Goal: Book appointment/travel/reservation

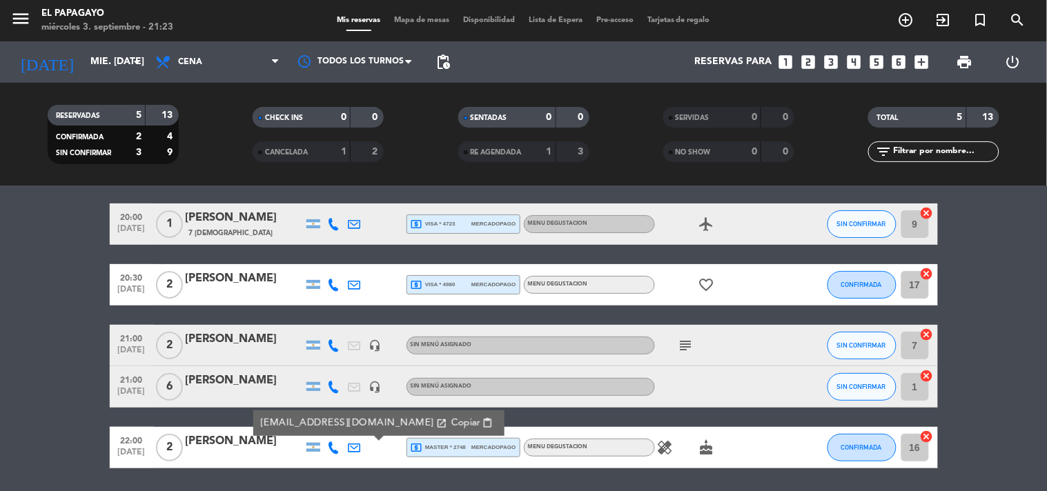
scroll to position [92, 0]
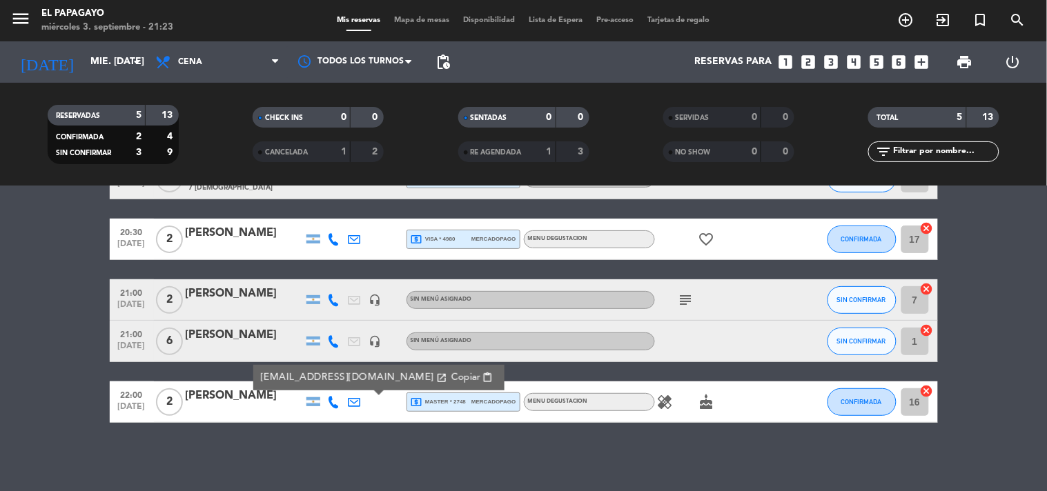
click at [815, 63] on icon "looks_two" at bounding box center [808, 62] width 18 height 18
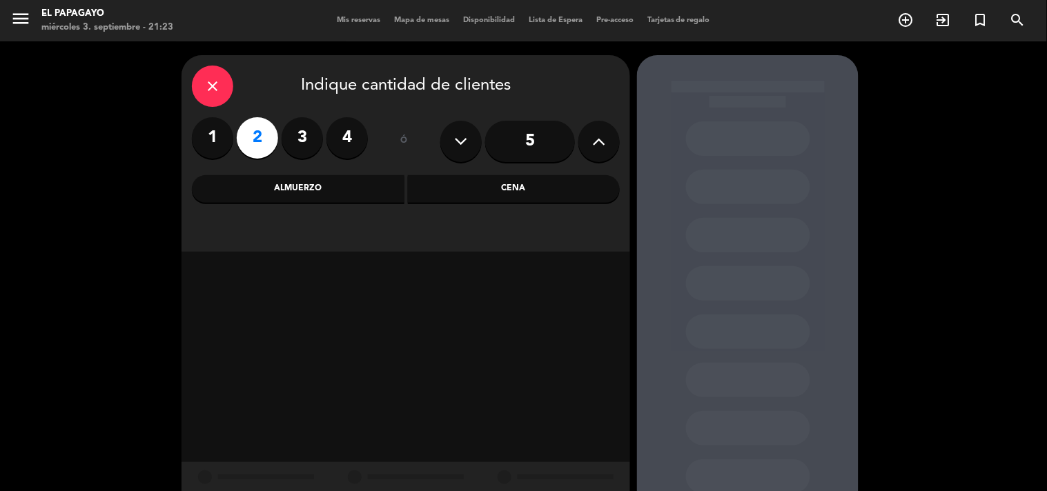
click at [476, 202] on div "Cena" at bounding box center [514, 189] width 212 height 28
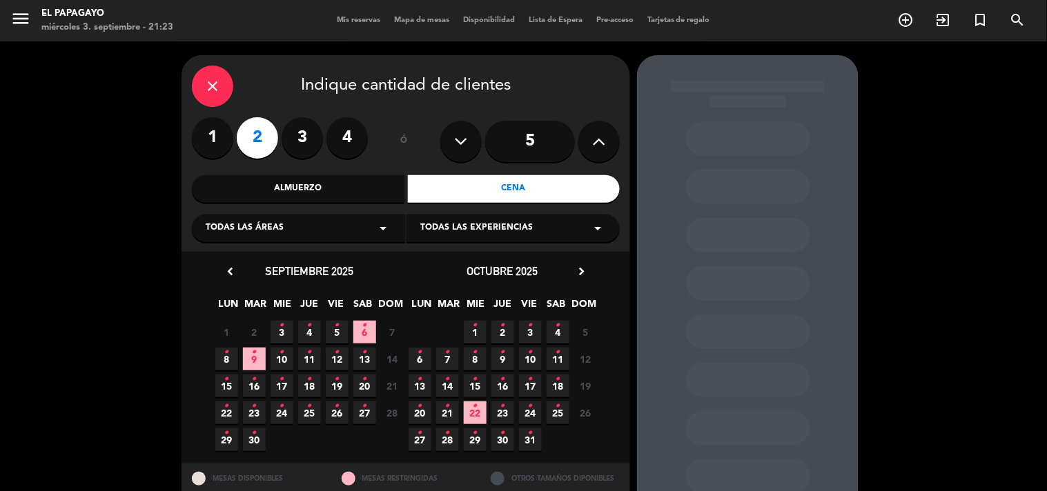
click at [280, 328] on icon "•" at bounding box center [281, 326] width 5 height 22
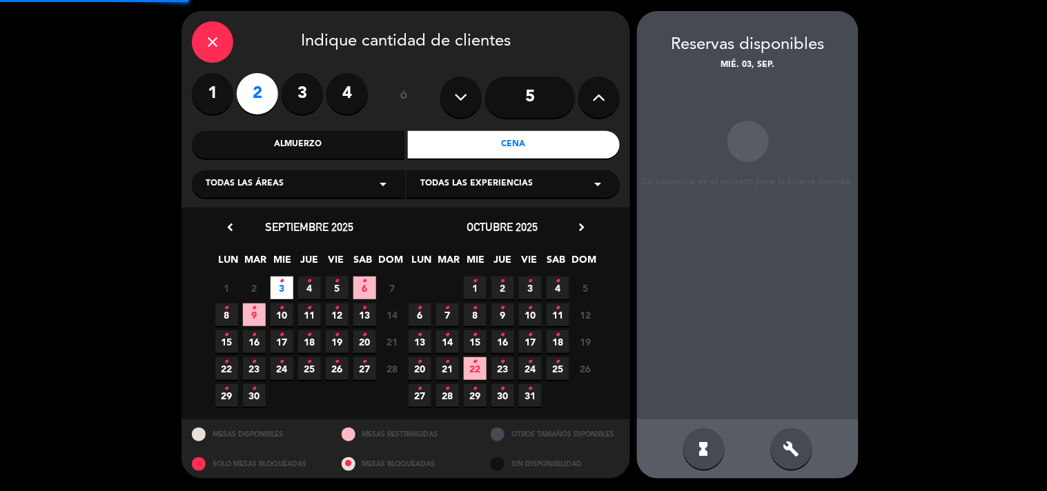
scroll to position [45, 0]
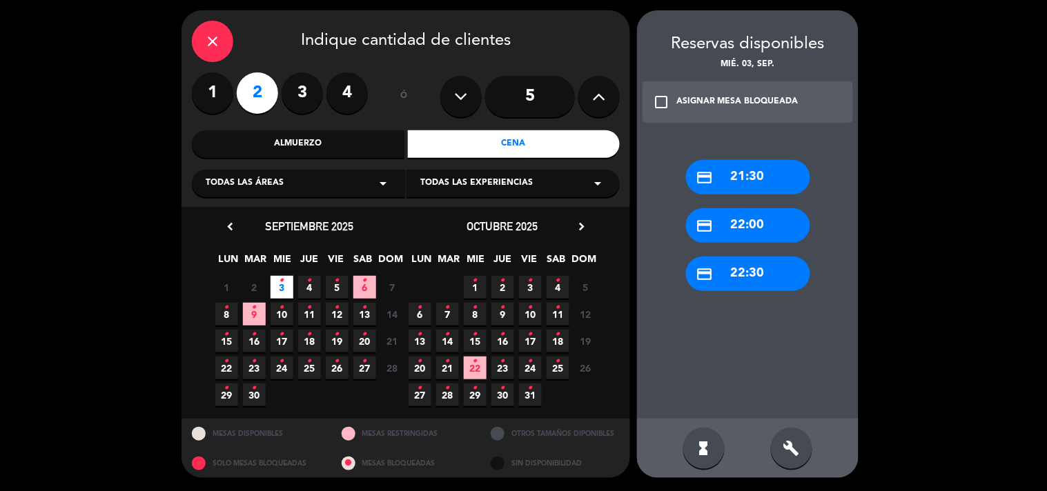
click at [754, 237] on div "credit_card 22:00" at bounding box center [748, 225] width 124 height 34
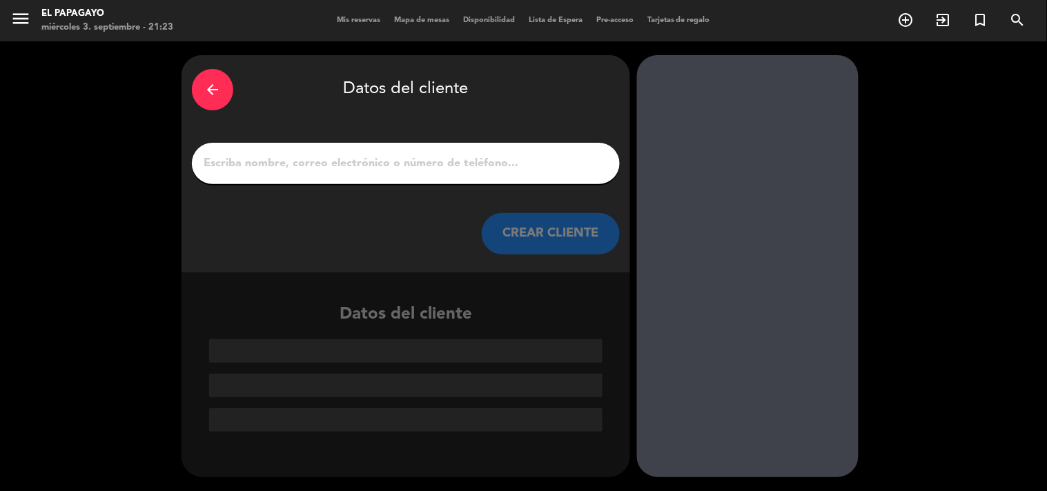
scroll to position [0, 0]
click at [352, 163] on input "1" at bounding box center [405, 163] width 407 height 19
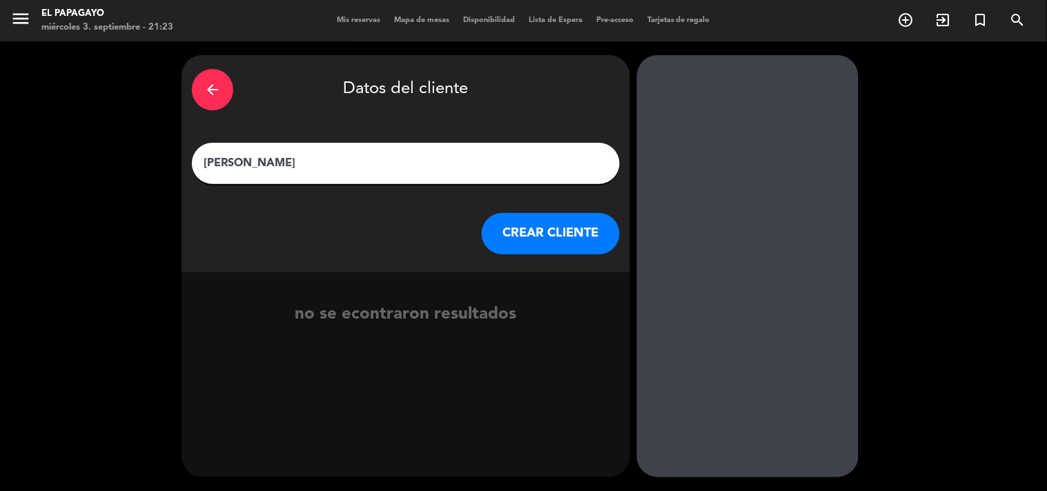
type input "[PERSON_NAME]"
click at [542, 237] on button "CREAR CLIENTE" at bounding box center [551, 233] width 138 height 41
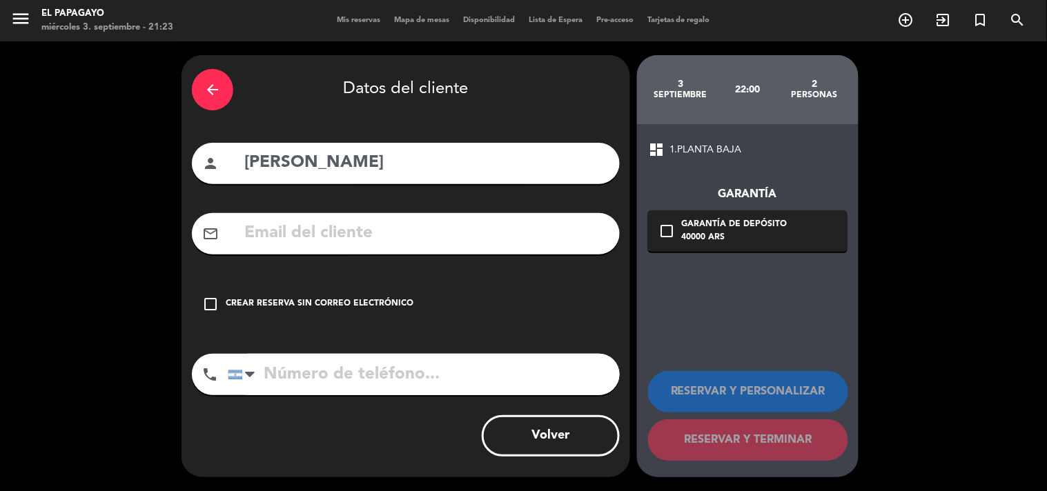
click at [217, 304] on icon "check_box_outline_blank" at bounding box center [210, 304] width 17 height 17
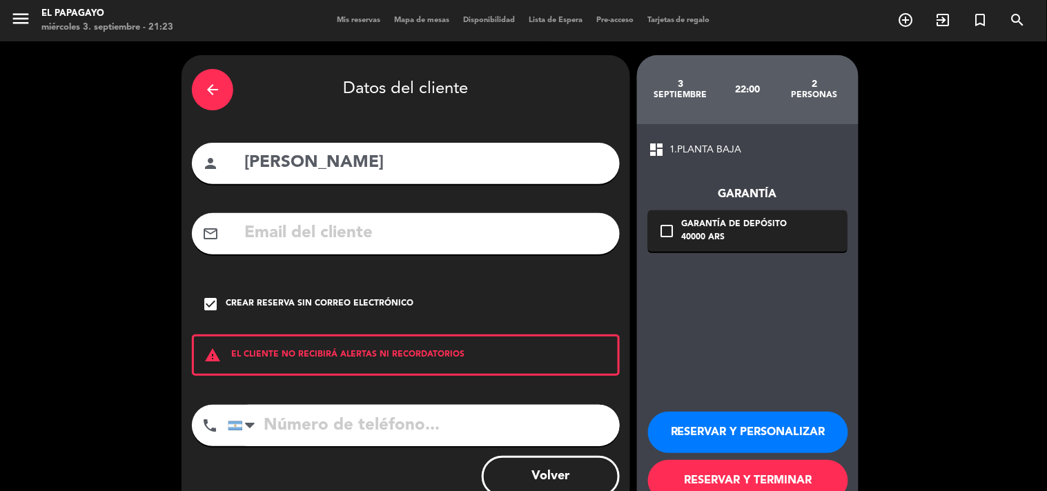
click at [693, 466] on button "RESERVAR Y TERMINAR" at bounding box center [748, 480] width 200 height 41
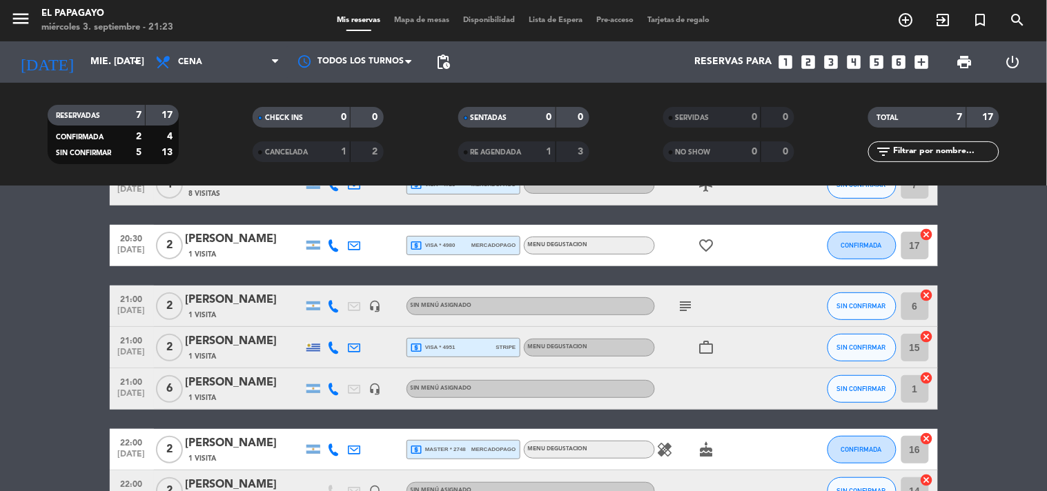
scroll to position [175, 0]
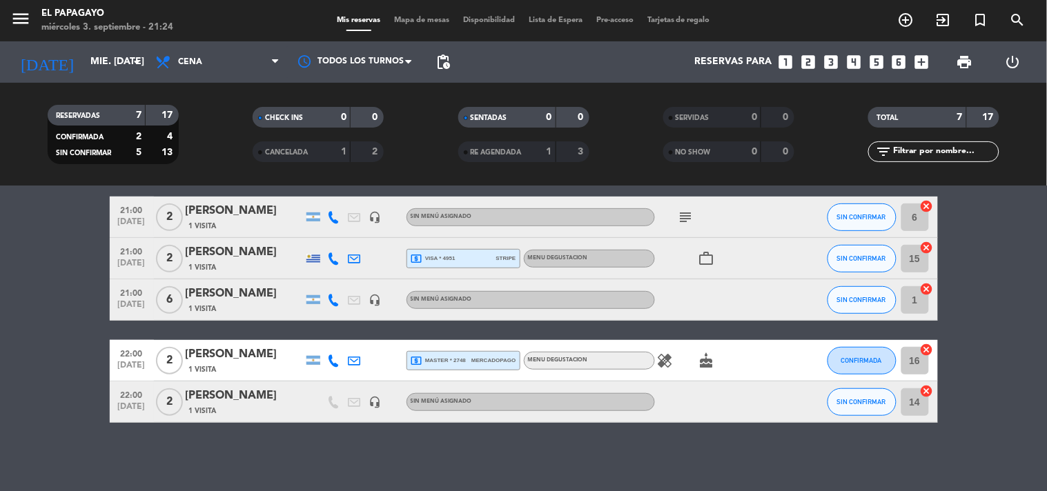
click at [709, 357] on icon "cake" at bounding box center [706, 361] width 17 height 17
click at [671, 357] on icon "healing" at bounding box center [665, 361] width 17 height 17
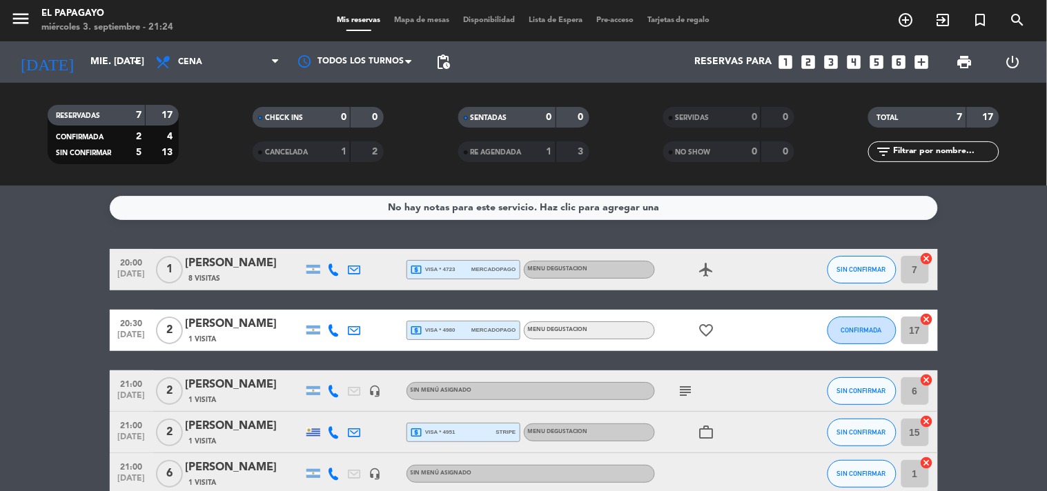
scroll to position [0, 0]
